Goal: Task Accomplishment & Management: Complete application form

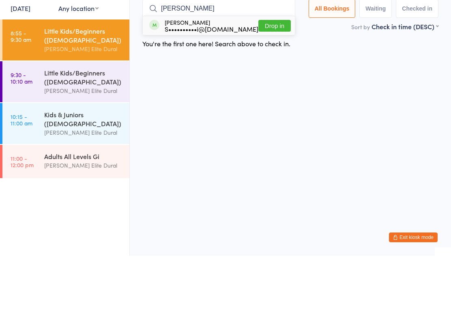
type input "Owen"
click at [263, 74] on button "Drop in" at bounding box center [274, 80] width 32 height 12
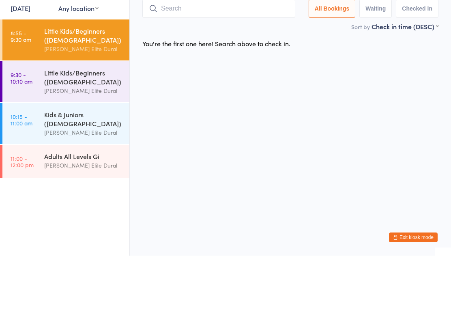
click at [229, 54] on input "search" at bounding box center [218, 63] width 153 height 19
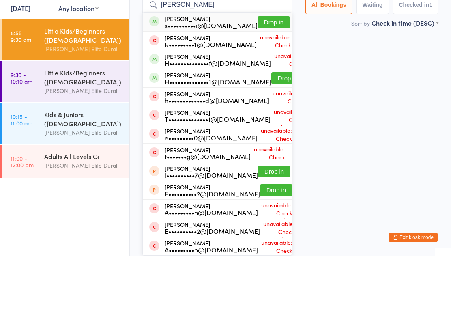
type input "Henry"
click at [258, 71] on button "Drop in" at bounding box center [274, 77] width 32 height 12
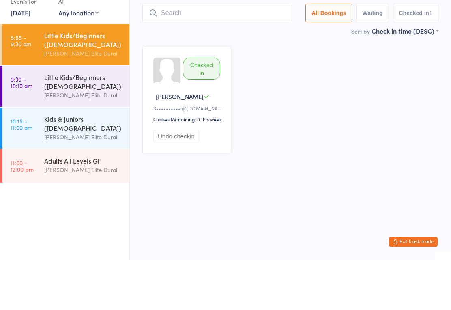
click at [224, 54] on input "search" at bounding box center [217, 63] width 150 height 19
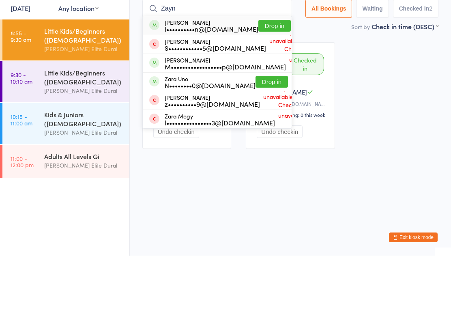
type input "Zayn"
click at [260, 74] on button "Drop in" at bounding box center [274, 80] width 32 height 12
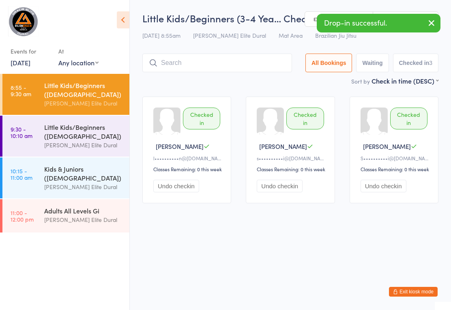
click at [202, 65] on input "search" at bounding box center [217, 63] width 150 height 19
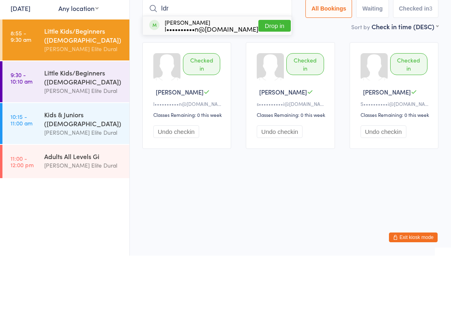
type input "Idr"
click at [261, 74] on button "Drop in" at bounding box center [274, 80] width 32 height 12
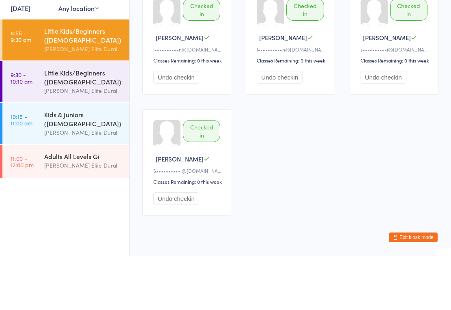
click at [223, 6] on input "search" at bounding box center [217, 8] width 150 height 19
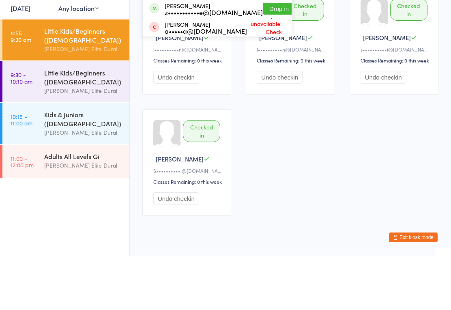
type input "Zoe"
click at [263, 43] on button "Drop in" at bounding box center [279, 45] width 32 height 12
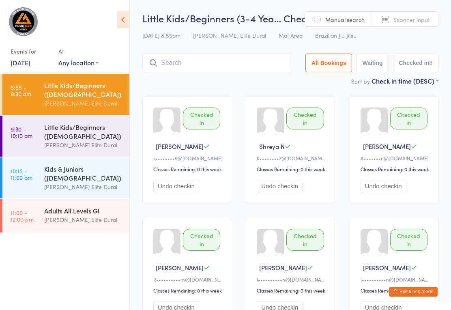
click at [226, 51] on div "Little Kids/Beginners (3-4 Yea… Check-in 13 Sep 8:55am Gracie Elite Dural Mat A…" at bounding box center [290, 43] width 296 height 65
click at [192, 67] on input "search" at bounding box center [217, 63] width 150 height 19
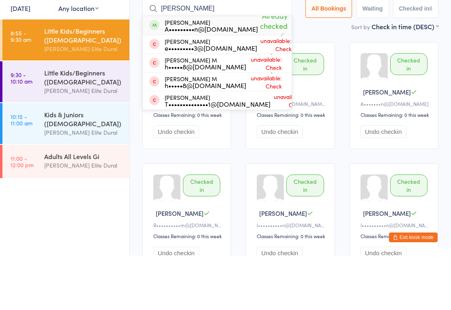
click at [331, 36] on main "Little Kids/Beginners (3-4 Yea… Check-in 13 Sep 8:55am Gracie Elite Dural Mat A…" at bounding box center [290, 232] width 296 height 442
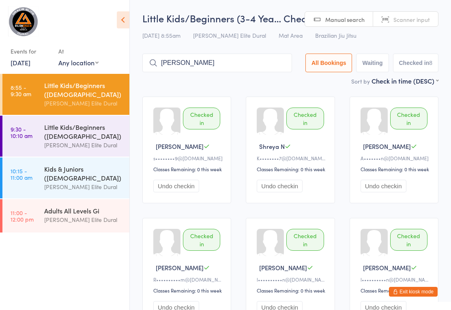
click at [215, 49] on div "Little Kids/Beginners (3-4 Yea… Check-in 13 Sep 8:55am Gracie Elite Dural Mat A…" at bounding box center [290, 43] width 296 height 65
click at [207, 53] on div "Little Kids/Beginners (3-4 Yea… Check-in 13 Sep 8:55am Gracie Elite Dural Mat A…" at bounding box center [290, 43] width 296 height 65
click at [196, 58] on input "Hadi" at bounding box center [217, 63] width 150 height 19
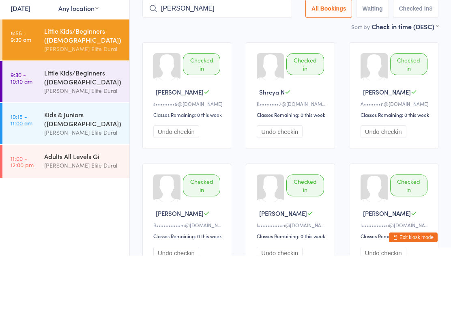
click at [208, 54] on input "Hadi" at bounding box center [217, 63] width 150 height 19
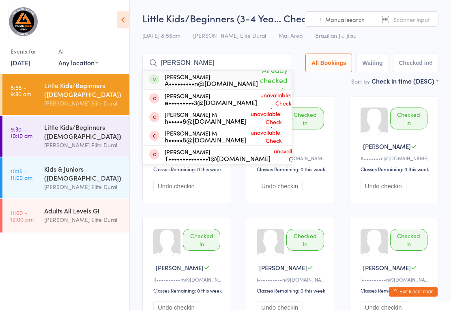
click at [315, 80] on div "Sort by Check in time (DESC) First name (ASC) First name (DESC) Last name (ASC)…" at bounding box center [290, 80] width 296 height 9
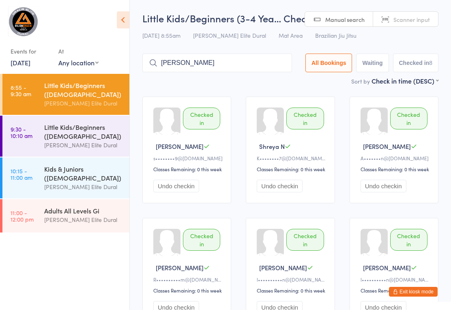
click at [206, 65] on input "Hadi" at bounding box center [217, 63] width 150 height 19
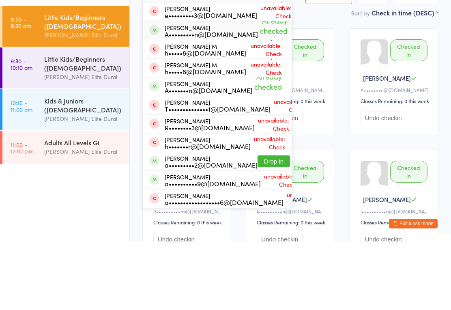
type input "Had"
click at [183, 99] on div "A•••••••••n@[DOMAIN_NAME]" at bounding box center [211, 102] width 93 height 6
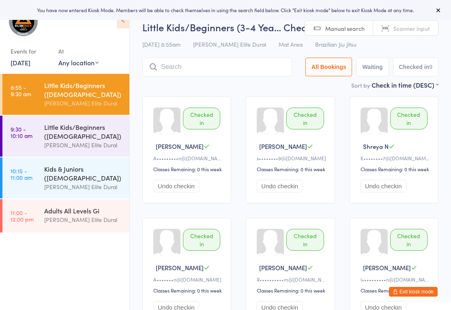
click at [97, 138] on div "Little Kids/Beginners ([DEMOGRAPHIC_DATA])" at bounding box center [83, 132] width 78 height 18
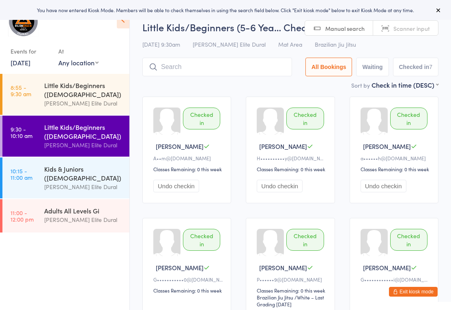
click at [90, 98] on div "Little Kids/Beginners ([DEMOGRAPHIC_DATA])" at bounding box center [83, 90] width 78 height 18
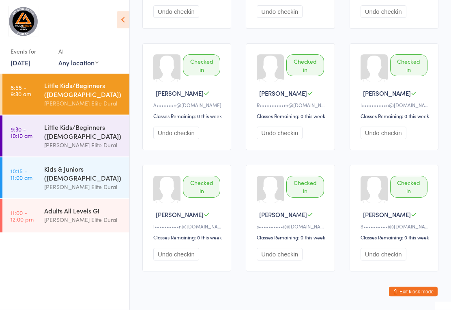
scroll to position [194, 0]
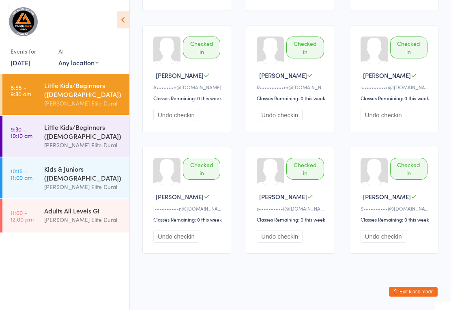
click at [86, 146] on div "[PERSON_NAME] Elite Dural" at bounding box center [83, 144] width 78 height 9
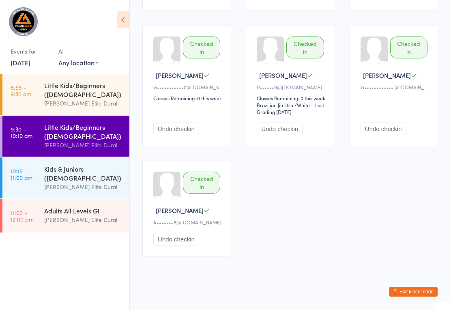
scroll to position [196, 0]
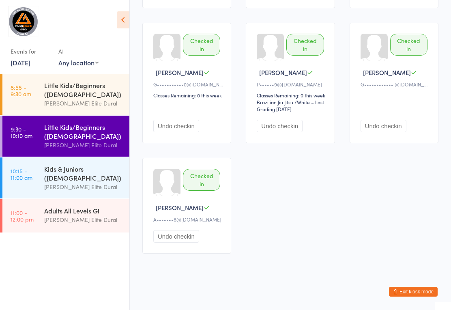
click at [43, 180] on link "10:15 - 11:00 am Kids & Juniors ([DEMOGRAPHIC_DATA]) [PERSON_NAME] Elite Dural" at bounding box center [65, 177] width 127 height 41
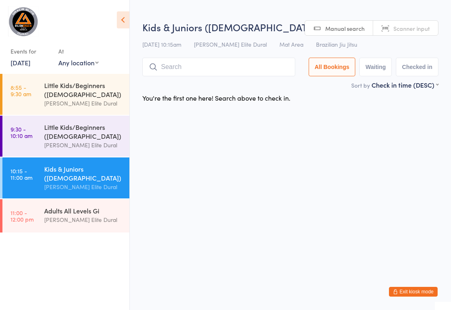
click at [32, 139] on time "9:30 - 10:10 am" at bounding box center [22, 132] width 22 height 13
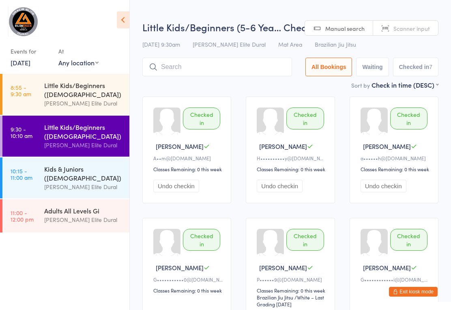
click at [43, 177] on link "10:15 - 11:00 am Kids & Juniors ([DEMOGRAPHIC_DATA]) [PERSON_NAME] Elite Dural" at bounding box center [65, 177] width 127 height 41
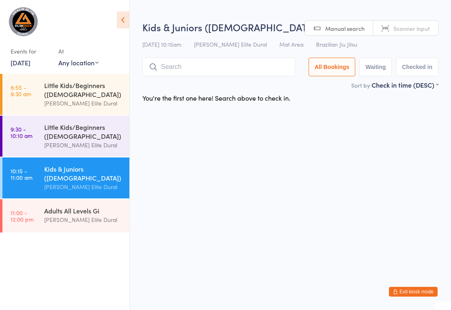
click at [216, 71] on input "search" at bounding box center [218, 67] width 153 height 19
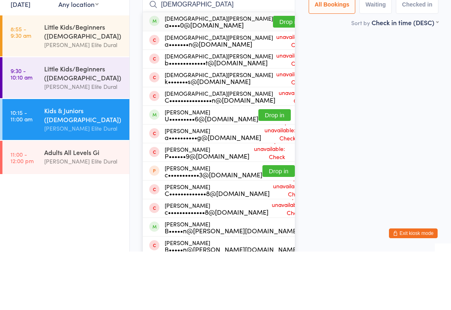
type input "[DEMOGRAPHIC_DATA]"
click at [273, 74] on button "Drop in" at bounding box center [289, 80] width 32 height 12
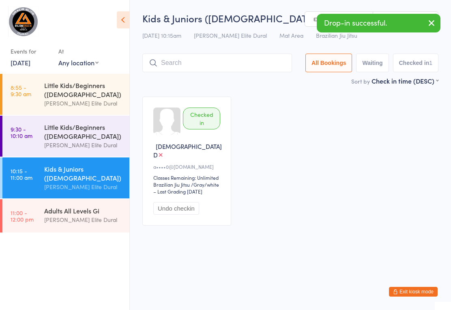
click at [205, 68] on input "search" at bounding box center [217, 63] width 150 height 19
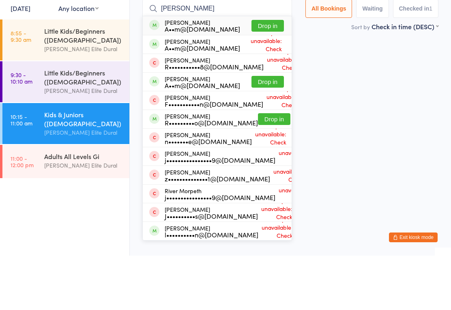
type input "[PERSON_NAME]"
click at [271, 130] on button "Drop in" at bounding box center [268, 136] width 32 height 12
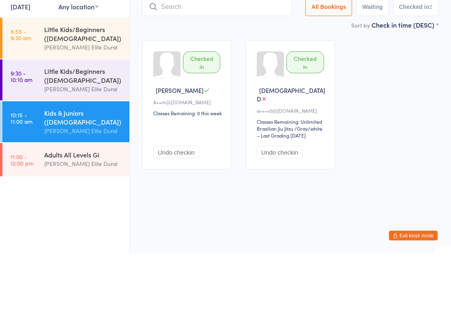
click at [84, 164] on div "Kids & Juniors ([DEMOGRAPHIC_DATA])" at bounding box center [83, 173] width 78 height 18
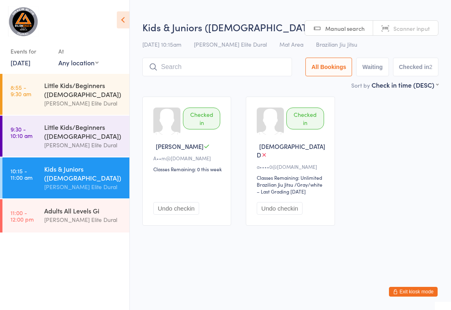
click at [199, 64] on input "search" at bounding box center [217, 67] width 150 height 19
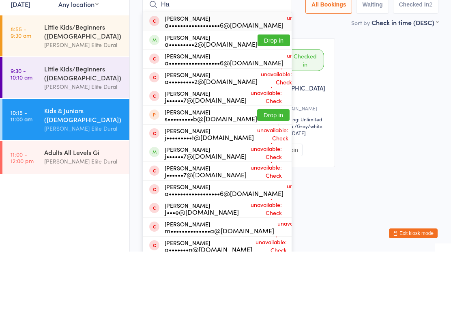
type input "H"
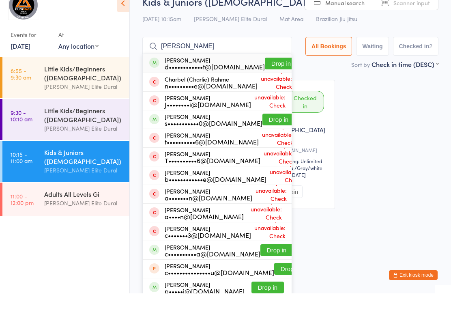
type input "[PERSON_NAME]"
click at [265, 74] on button "Drop in" at bounding box center [281, 80] width 32 height 12
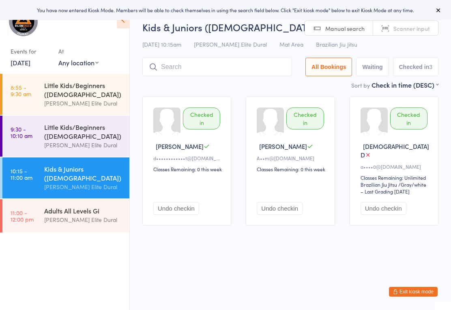
click at [49, 136] on div "Little Kids/Beginners ([DEMOGRAPHIC_DATA])" at bounding box center [83, 132] width 78 height 18
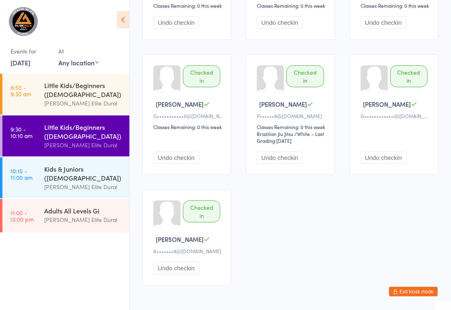
scroll to position [164, 0]
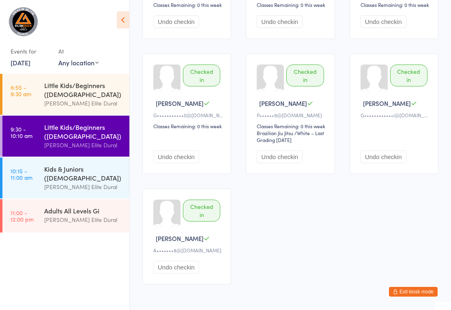
click at [41, 177] on link "10:15 - 11:00 am Kids & Juniors (7-12 years Old) Gracie Elite Dural" at bounding box center [65, 177] width 127 height 41
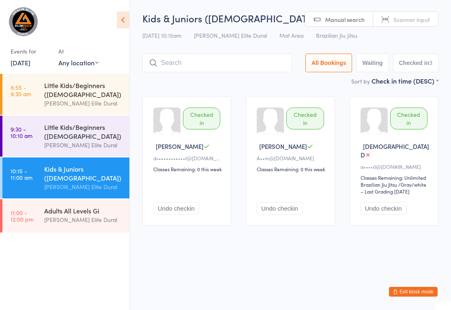
click at [195, 60] on input "search" at bounding box center [217, 63] width 150 height 19
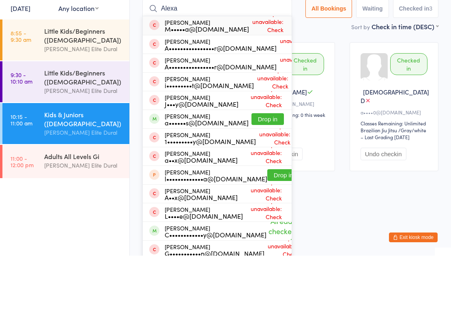
type input "Alexan"
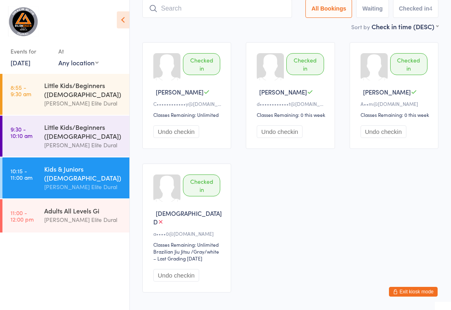
click at [415, 290] on button "Exit kiosk mode" at bounding box center [413, 292] width 49 height 10
click at [406, 287] on button "Exit kiosk mode" at bounding box center [413, 292] width 49 height 10
click at [416, 292] on button "Exit kiosk mode" at bounding box center [413, 292] width 49 height 10
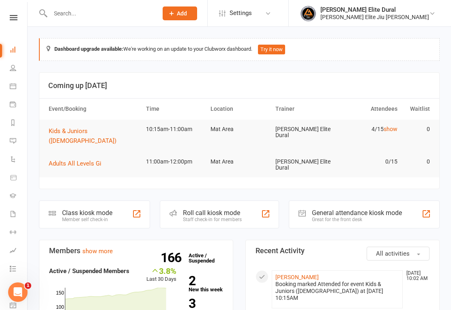
click at [76, 16] on input "text" at bounding box center [100, 13] width 104 height 11
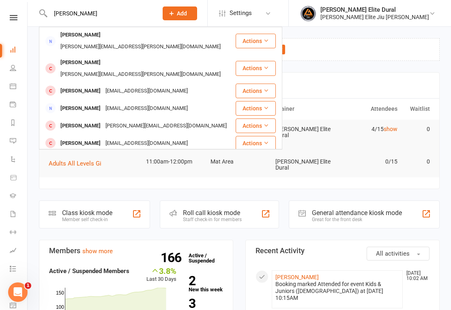
type input "Andrew"
click at [98, 103] on div "Andrew Mowad" at bounding box center [80, 109] width 45 height 12
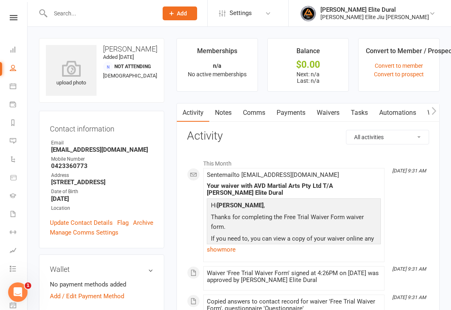
click at [331, 114] on link "Waivers" at bounding box center [328, 112] width 34 height 19
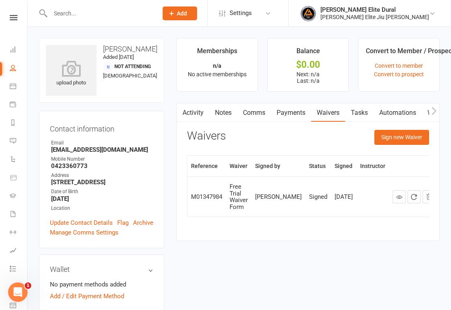
click at [406, 139] on button "Sign new Waiver" at bounding box center [401, 137] width 55 height 15
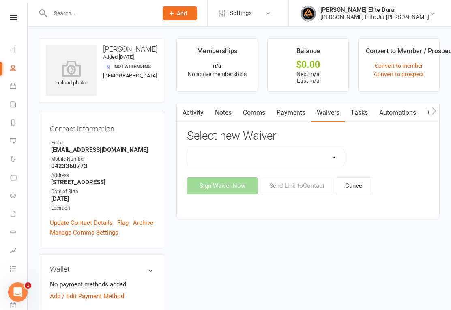
click at [333, 161] on select "Adults Twice Per Week Adults Unlimited Feedback Form Free Trial Waiver Form MEM…" at bounding box center [265, 157] width 157 height 16
select select "11421"
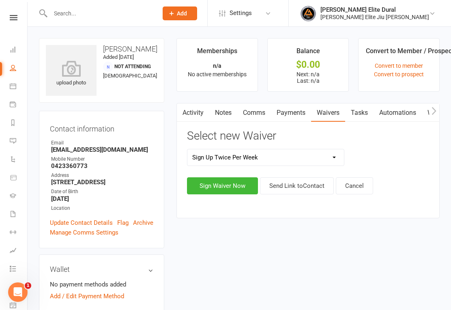
click at [223, 189] on button "Sign Waiver Now" at bounding box center [222, 185] width 71 height 17
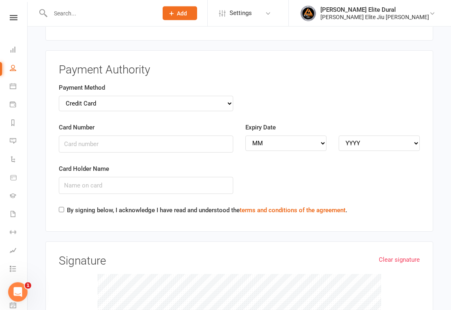
scroll to position [1523, 0]
click at [226, 96] on select "Credit Card Bank Account" at bounding box center [146, 103] width 174 height 15
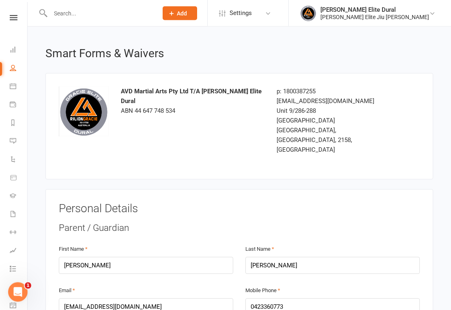
scroll to position [0, 0]
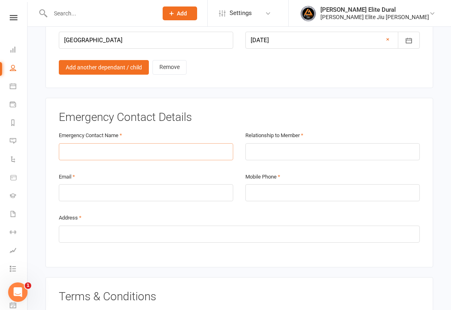
click at [149, 143] on input "text" at bounding box center [146, 151] width 174 height 17
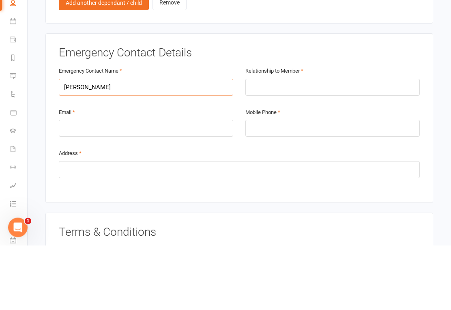
type input "Nancy Mowad"
click at [289, 144] on input "text" at bounding box center [332, 152] width 174 height 17
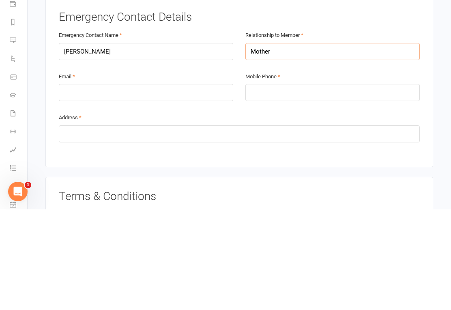
type input "Mother"
click at [159, 185] on input "email" at bounding box center [146, 193] width 174 height 17
type input "nancy_t_299@hotmail.com"
click at [323, 185] on input "tel" at bounding box center [332, 193] width 174 height 17
type input "0421148633"
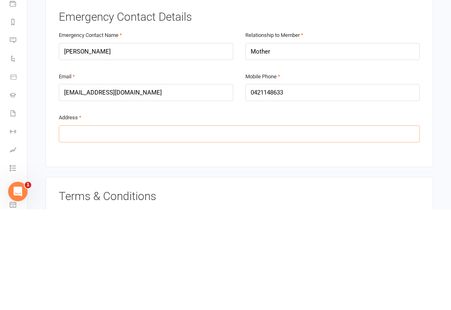
click at [175, 226] on input "text" at bounding box center [239, 234] width 361 height 17
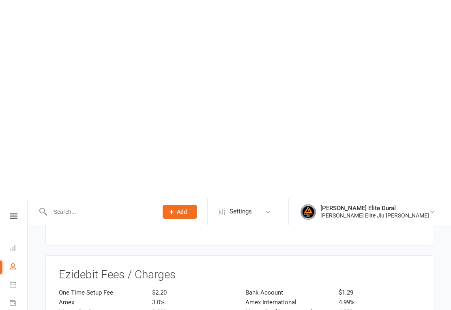
scroll to position [1412, 0]
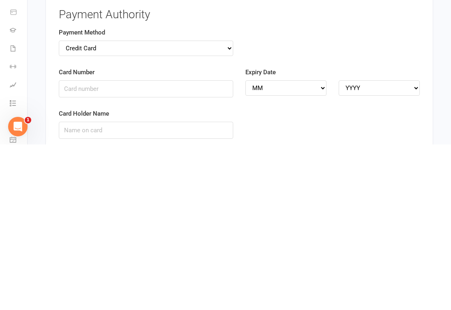
type input "5 Hillside Pl, West Pennant Hills NSW 2125"
click at [233, 206] on select "Credit Card Bank Account" at bounding box center [146, 213] width 174 height 15
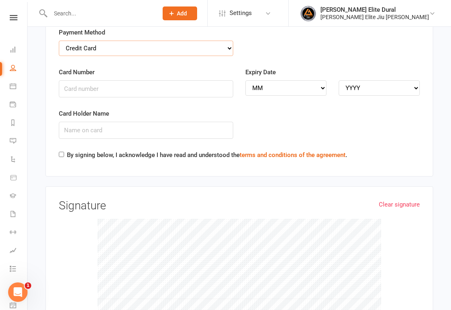
click at [228, 41] on select "Credit Card Bank Account" at bounding box center [146, 48] width 174 height 15
click at [231, 41] on select "Credit Card Bank Account" at bounding box center [146, 48] width 174 height 15
select select "credit_card"
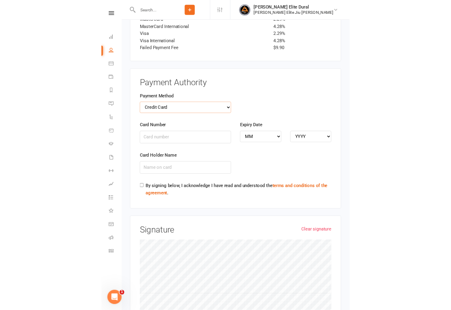
scroll to position [1558, 0]
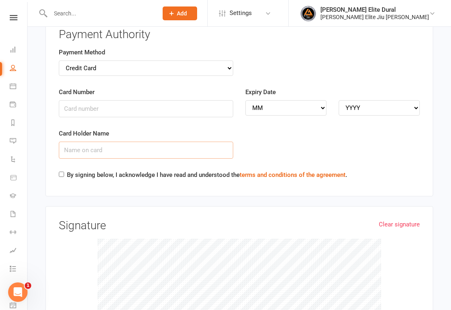
click at [140, 142] on input "Card Holder Name" at bounding box center [146, 150] width 174 height 17
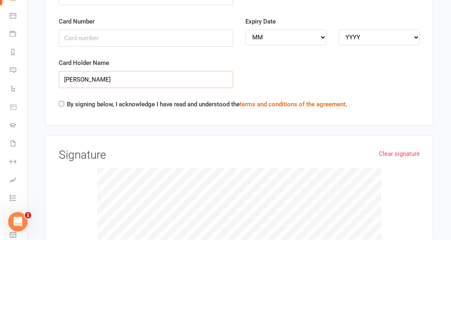
type input "Nancy Mowad"
click at [64, 172] on input "By signing below, I acknowledge I have read and understood the terms and condit…" at bounding box center [61, 174] width 5 height 5
checkbox input "true"
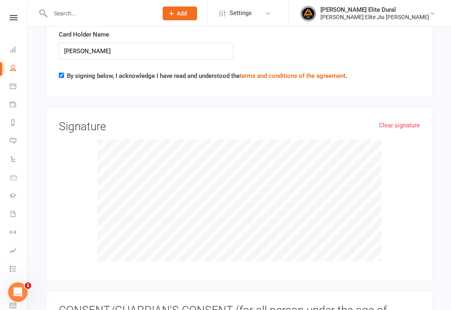
scroll to position [1665, 0]
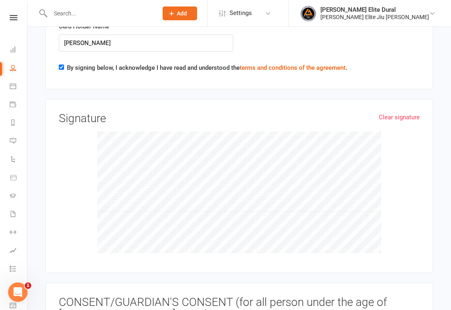
click at [408, 112] on link "Clear signature" at bounding box center [399, 117] width 41 height 10
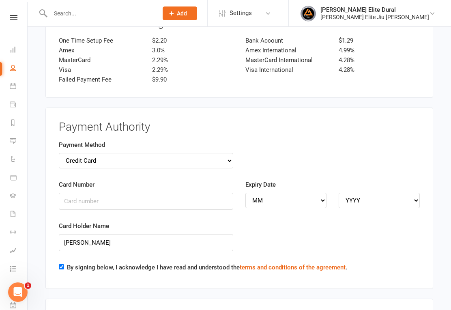
scroll to position [1465, 0]
click at [155, 193] on input "Card Number" at bounding box center [146, 201] width 174 height 17
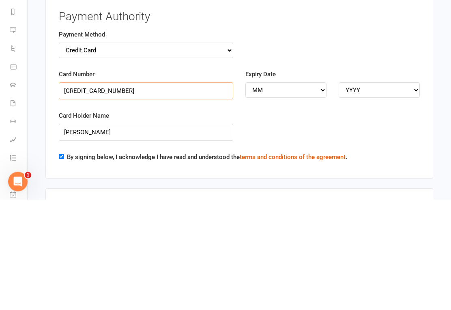
type input "5326555252023568"
click at [321, 193] on select "MM 01 02 03 04 05 06 07 08 09 10 11 12" at bounding box center [285, 200] width 81 height 15
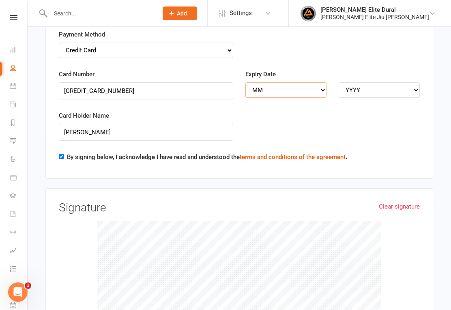
select select "06"
click at [392, 82] on select "YYYY 2025 2026 2027 2028 2029 2030 2031 2032 2033 2034" at bounding box center [379, 89] width 81 height 15
select select "2028"
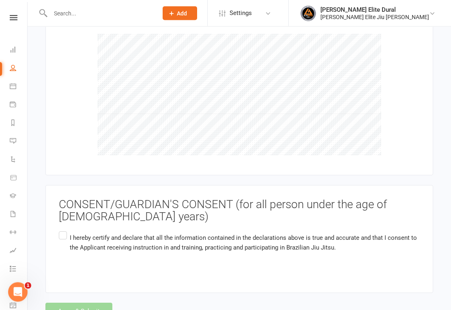
scroll to position [1766, 0]
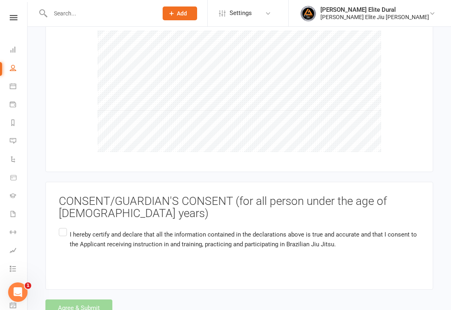
click at [65, 226] on label "I hereby certify and declare that all the information contained in the declarat…" at bounding box center [239, 245] width 361 height 39
click at [64, 226] on input "I hereby certify and declare that all the information contained in the declarat…" at bounding box center [61, 226] width 5 height 0
click at [85, 299] on button "Agree & Submit" at bounding box center [78, 307] width 67 height 17
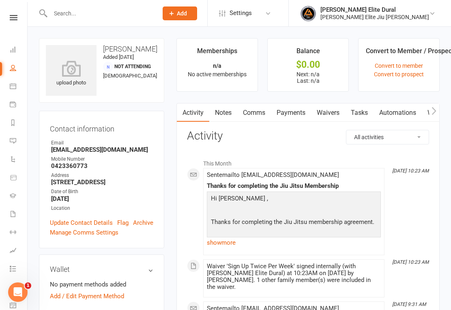
click at [105, 13] on input "text" at bounding box center [100, 13] width 104 height 11
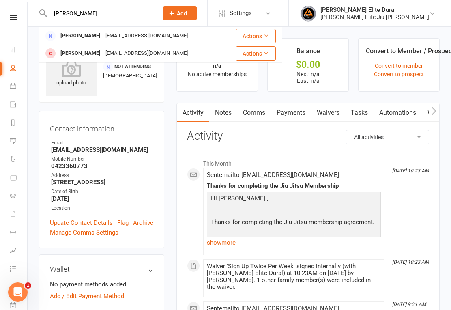
type input "Mowad"
click at [144, 53] on div "A.mowad18@hotmail.com" at bounding box center [146, 53] width 87 height 12
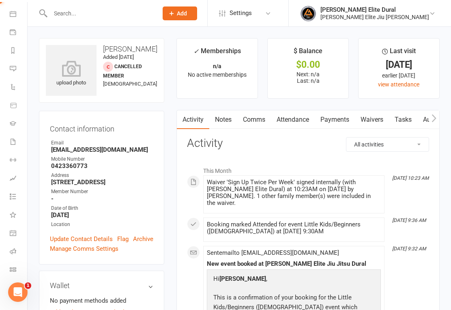
scroll to position [72, 0]
click at [12, 268] on icon at bounding box center [13, 269] width 6 height 6
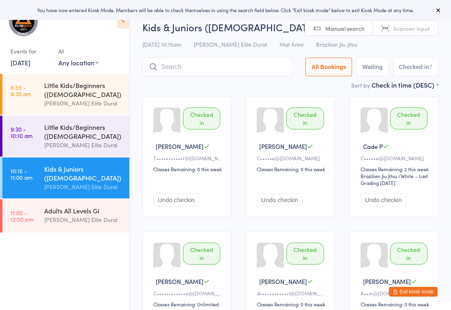
click at [76, 182] on div "Kids & Juniors ([DEMOGRAPHIC_DATA])" at bounding box center [83, 173] width 78 height 18
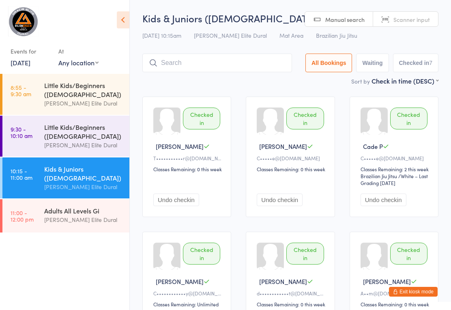
click at [185, 67] on input "search" at bounding box center [217, 63] width 150 height 19
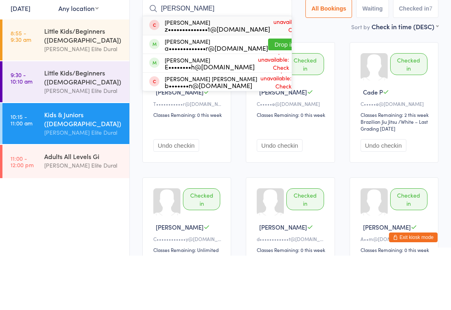
type input "[PERSON_NAME]"
click at [268, 93] on button "Drop in" at bounding box center [284, 99] width 32 height 12
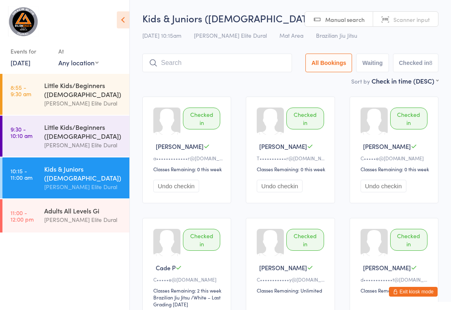
click at [200, 64] on input "search" at bounding box center [217, 63] width 150 height 19
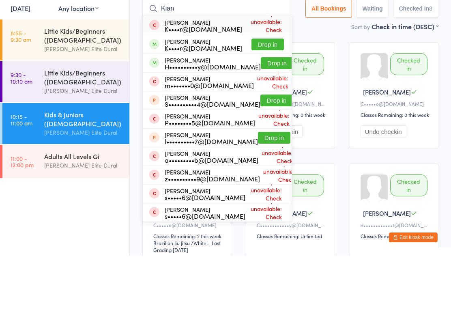
type input "Kian"
click at [261, 112] on button "Drop in" at bounding box center [277, 118] width 32 height 12
